Goal: Find contact information: Find contact information

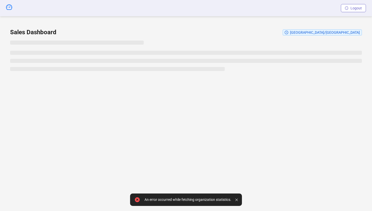
click at [350, 10] on button "Logout" at bounding box center [353, 8] width 25 height 8
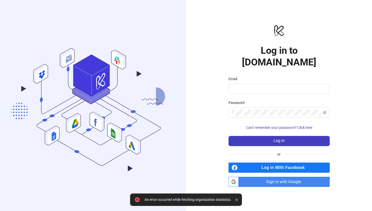
click at [284, 177] on span "Sign in with Google" at bounding box center [285, 182] width 89 height 10
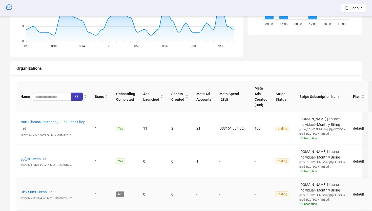
scroll to position [122, 0]
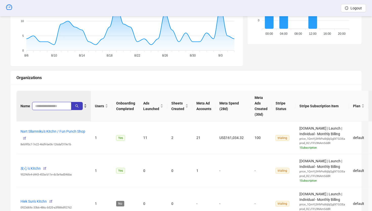
click at [62, 106] on input "search" at bounding box center [49, 106] width 29 height 6
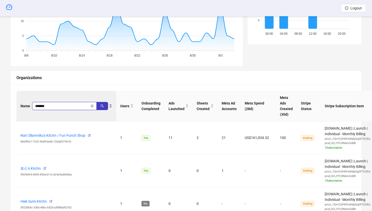
type input "*******"
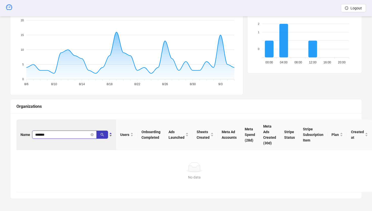
scroll to position [93, 0]
click at [92, 134] on icon "close-circle" at bounding box center [92, 134] width 3 height 3
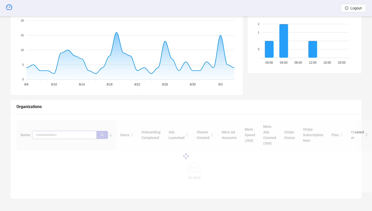
scroll to position [122, 0]
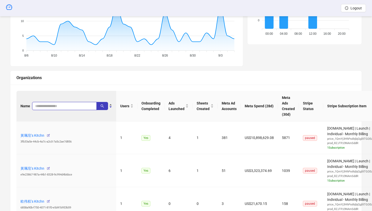
click at [46, 105] on input "search" at bounding box center [62, 106] width 54 height 6
type input "*****"
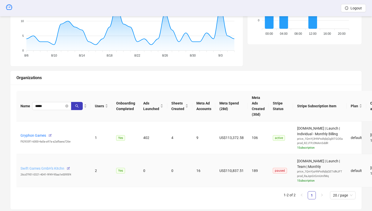
click at [53, 169] on link "Swift Games GmbH's Kitchn" at bounding box center [43, 168] width 44 height 4
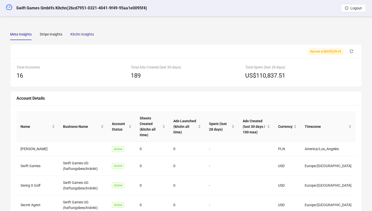
click at [78, 33] on div "Kitchn Insights" at bounding box center [82, 34] width 24 height 6
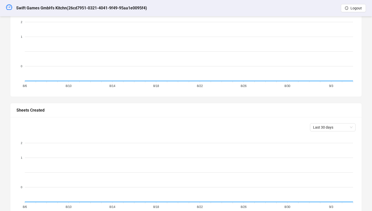
scroll to position [172, 0]
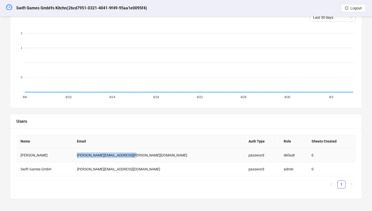
drag, startPoint x: 148, startPoint y: 156, endPoint x: 92, endPoint y: 157, distance: 55.5
click at [92, 157] on td "steven.mueller@swift-games.com" at bounding box center [159, 155] width 172 height 14
copy td "steven.mueller@swift-games.com"
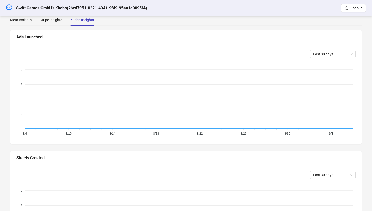
scroll to position [0, 0]
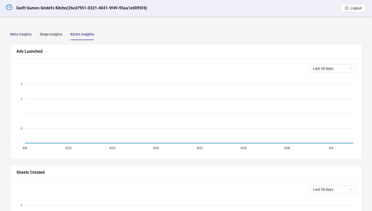
click at [24, 32] on div "Meta Insights" at bounding box center [21, 34] width 22 height 6
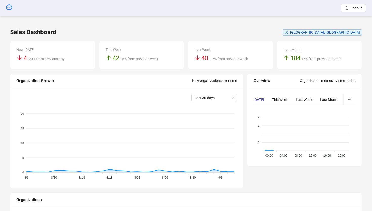
scroll to position [122, 0]
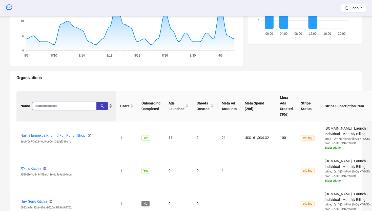
click at [55, 107] on input "search" at bounding box center [62, 106] width 54 height 6
type input "*****"
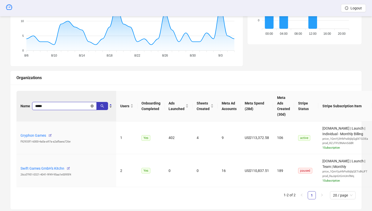
click at [93, 106] on icon "close-circle" at bounding box center [92, 105] width 3 height 3
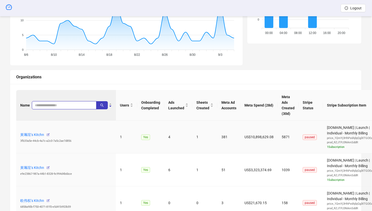
scroll to position [125, 0]
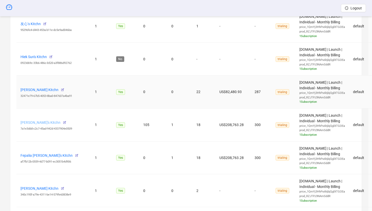
scroll to position [266, 0]
click at [44, 121] on link "Meilano Mileni's Kitchn" at bounding box center [41, 122] width 40 height 4
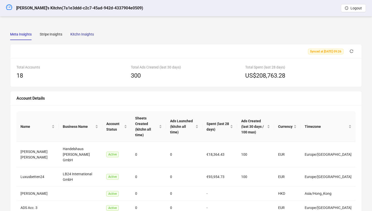
click at [83, 33] on div "Kitchn Insights" at bounding box center [82, 34] width 24 height 6
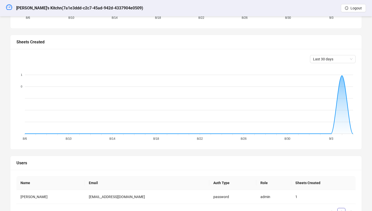
scroll to position [158, 0]
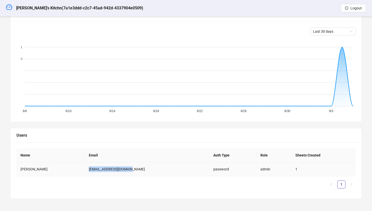
drag, startPoint x: 139, startPoint y: 169, endPoint x: 86, endPoint y: 169, distance: 52.2
click at [86, 169] on td "magen52766@besaies.com" at bounding box center [147, 169] width 125 height 14
copy td "magen52766@besaies.com"
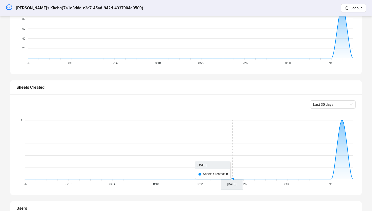
scroll to position [0, 0]
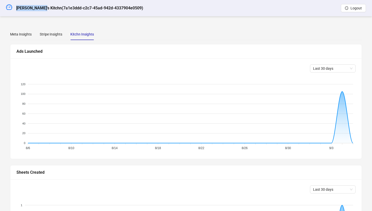
drag, startPoint x: 16, startPoint y: 9, endPoint x: 43, endPoint y: 10, distance: 26.4
click at [43, 10] on h5 "Meilano Mileni's Kitchn ( 7a1e3ddd-c2c7-45ad-942d-4337904e0509 )" at bounding box center [79, 8] width 127 height 6
copy h5 "Meilano Mileni"
